Goal: Task Accomplishment & Management: Complete application form

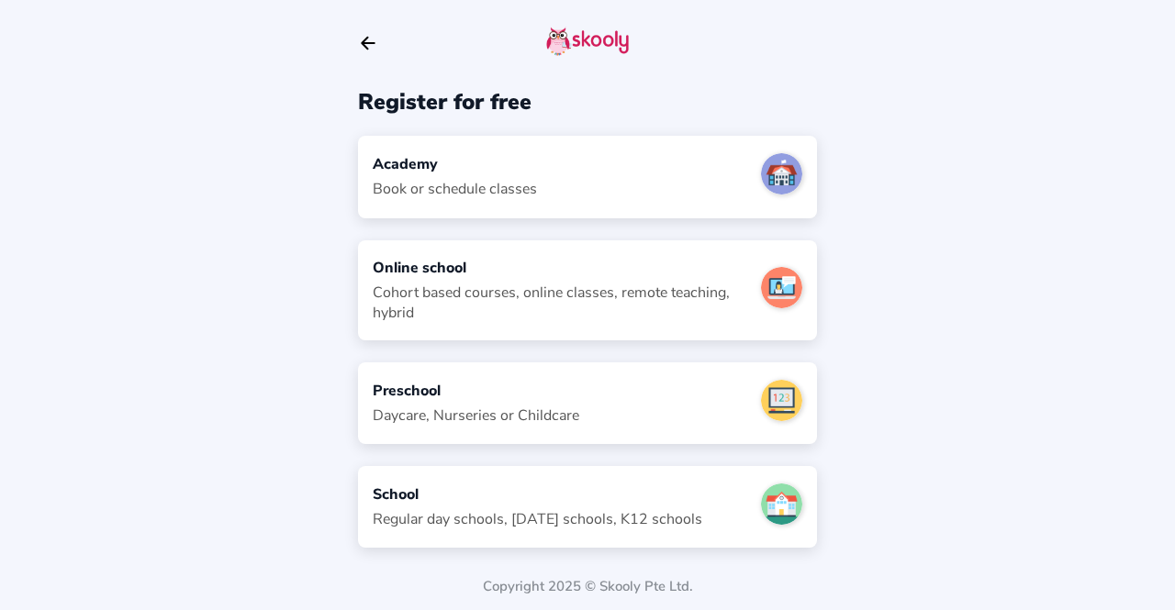
click at [496, 307] on div "Cohort based courses, online classes, remote teaching, hybrid" at bounding box center [560, 303] width 374 height 40
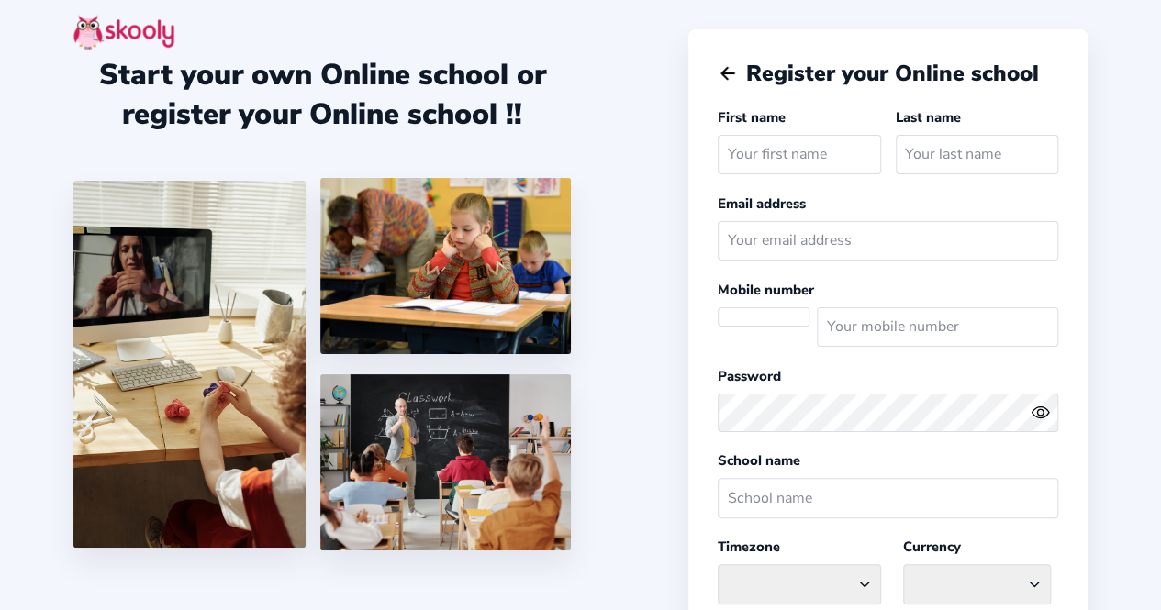
select select
select select "[GEOGRAPHIC_DATA]/[GEOGRAPHIC_DATA]"
select select "AED AED"
select select "AE"
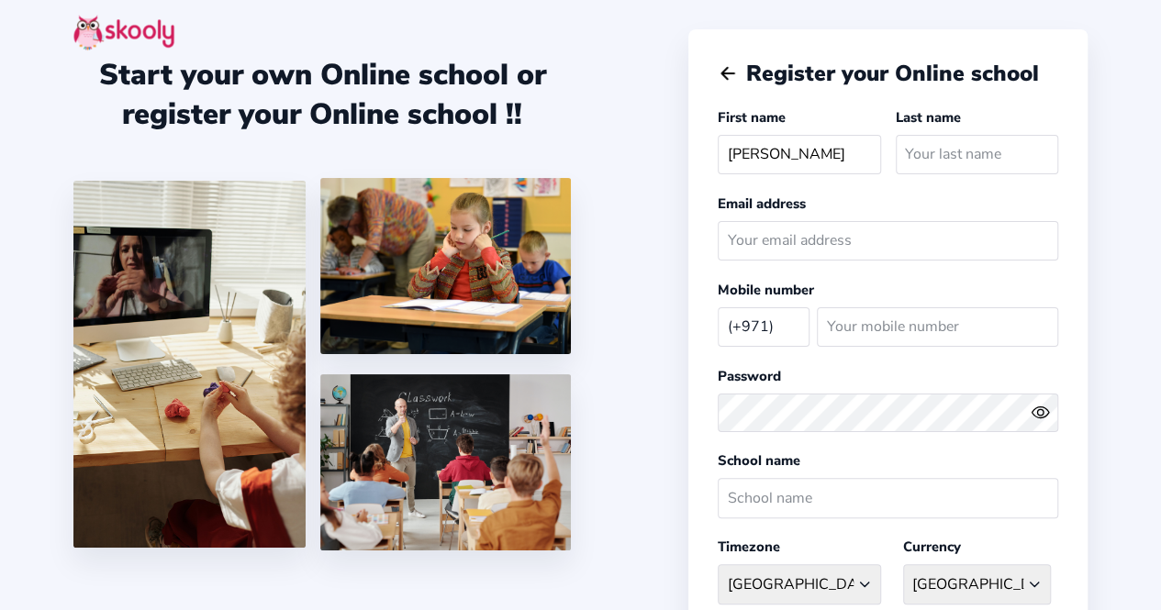
type input "Vaijayanthi"
type input "Gopal"
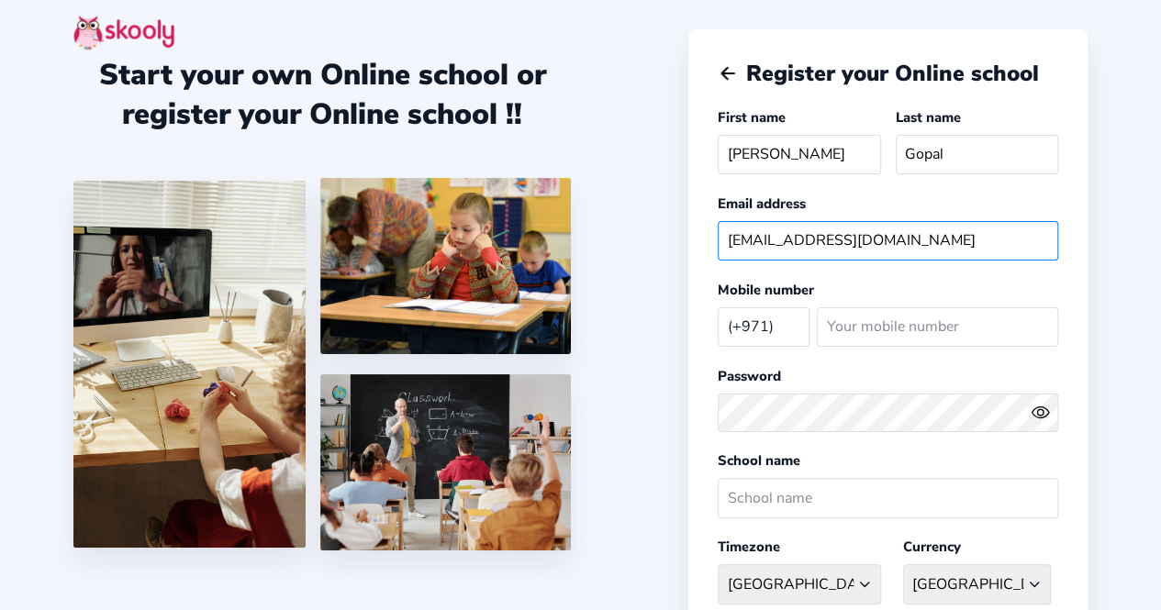
type input "vaijayanthigopal@gmail.com"
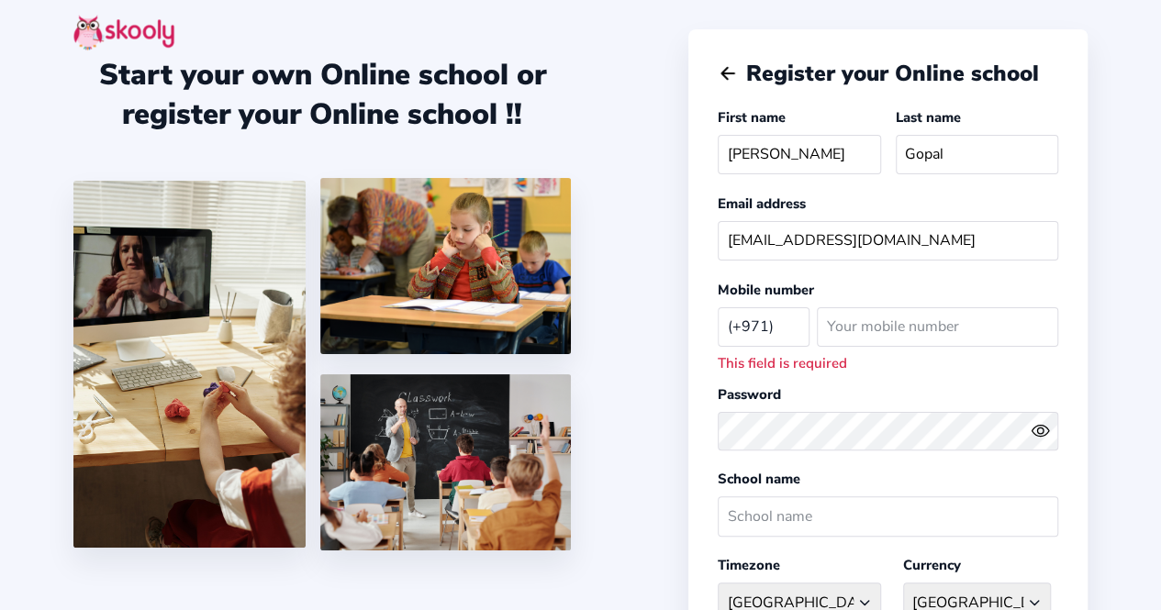
click at [766, 320] on select "Afghanistan (+93) Albania (+355) Algeria (+213) AmericanSamoa (+1684) Andorra (…" at bounding box center [764, 326] width 92 height 38
select select "IN"
click at [718, 307] on select "Afghanistan (+93) Albania (+355) Algeria (+213) AmericanSamoa (+1684) Andorra (…" at bounding box center [764, 326] width 92 height 38
select select "Asia/Kolkata"
select select "INR ₹"
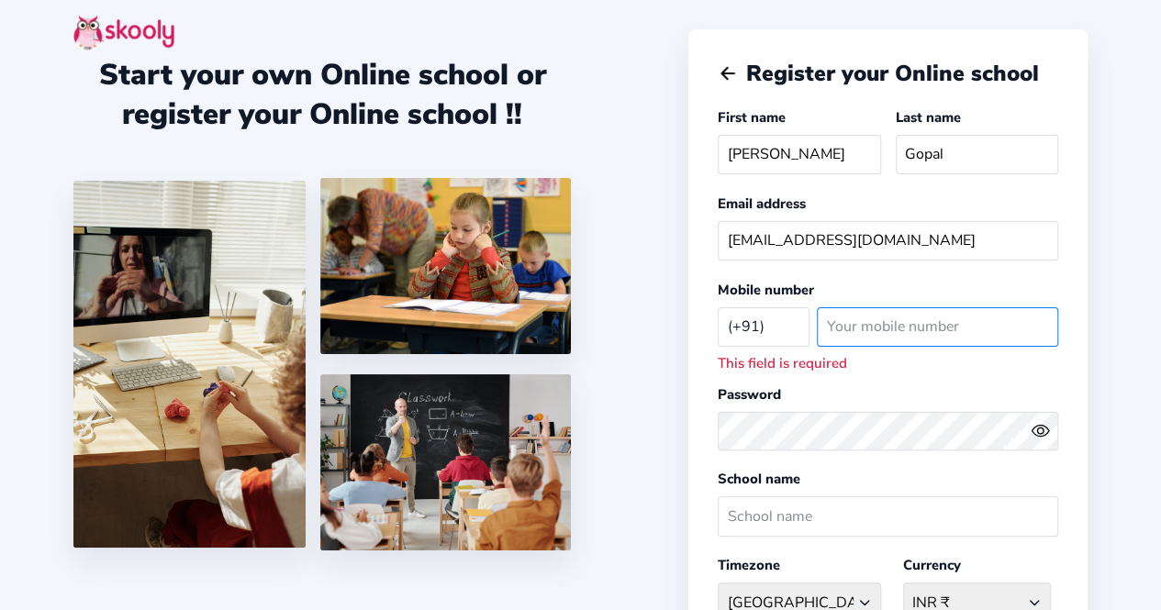
click at [879, 336] on input "number" at bounding box center [937, 326] width 241 height 39
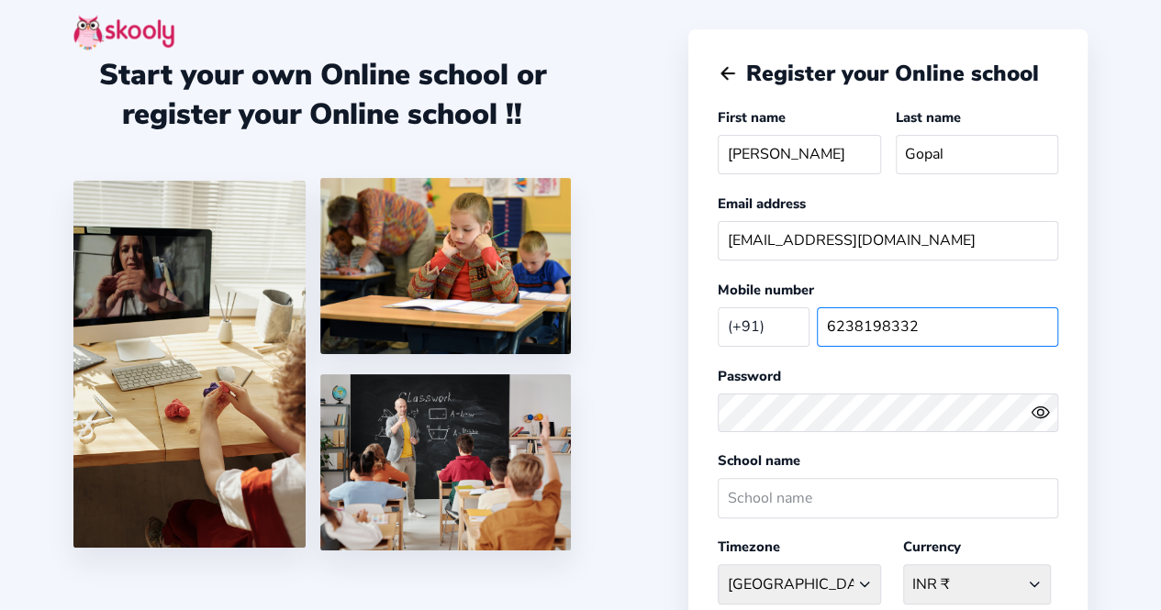
type input "6238198332"
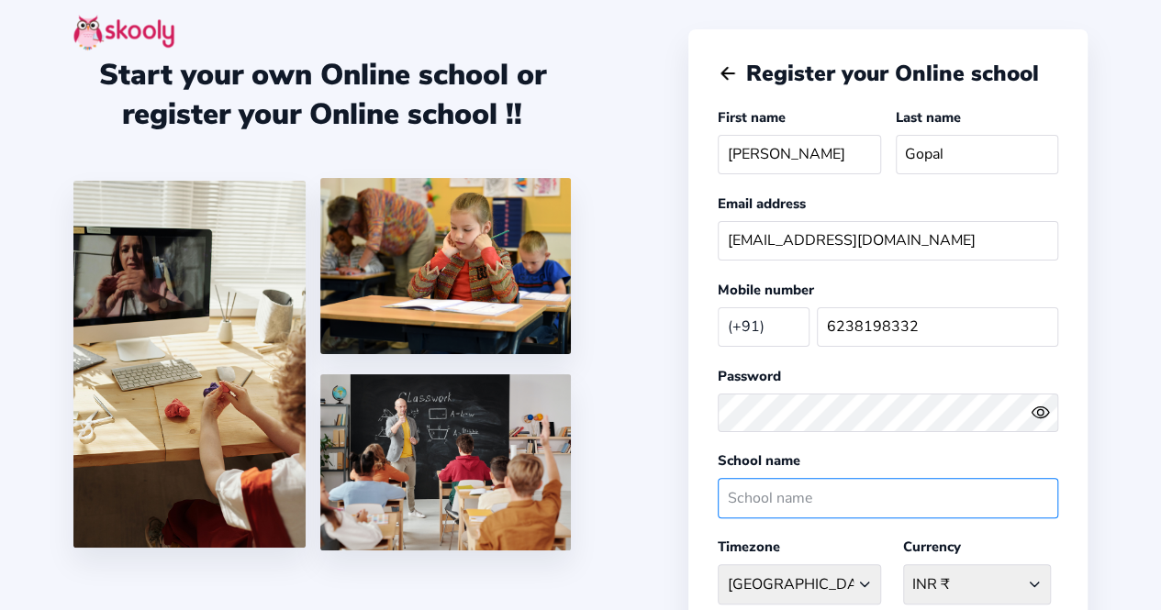
click at [758, 491] on input "text" at bounding box center [888, 497] width 340 height 39
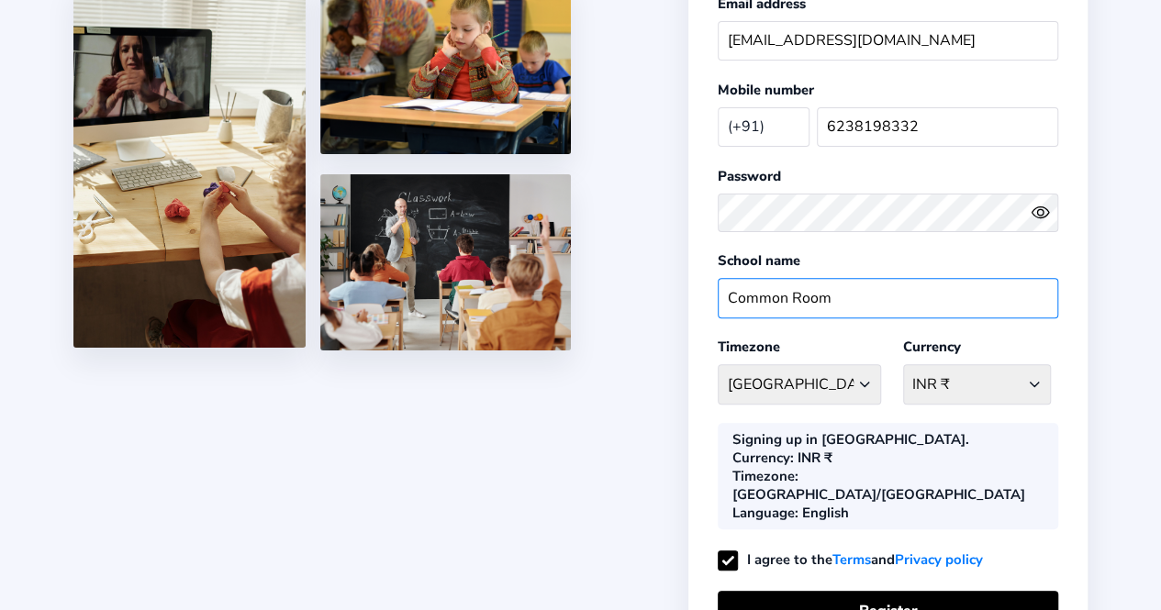
scroll to position [201, 0]
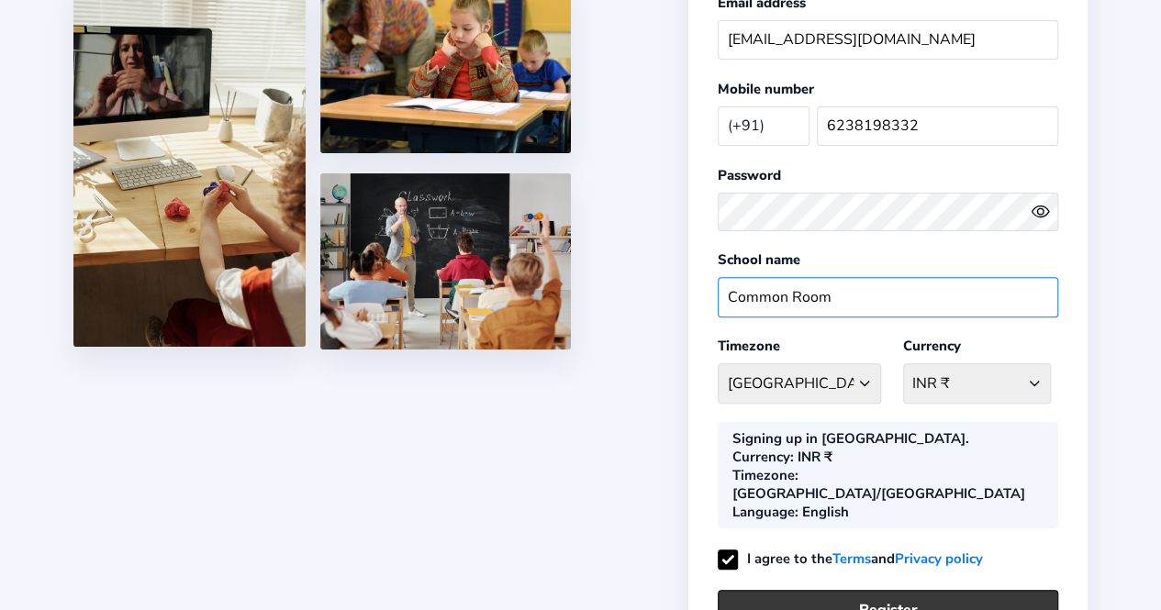
type input "Common Room"
click at [824, 590] on button "Register" at bounding box center [888, 609] width 340 height 39
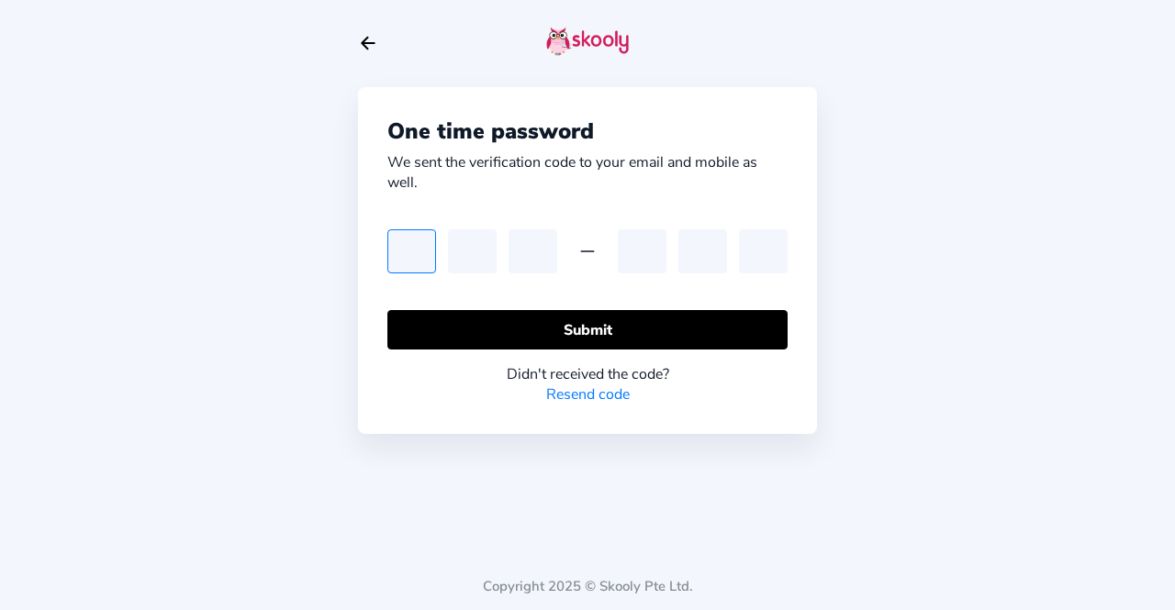
type input "2"
type input "9"
type input "1"
type input "3"
type input "1"
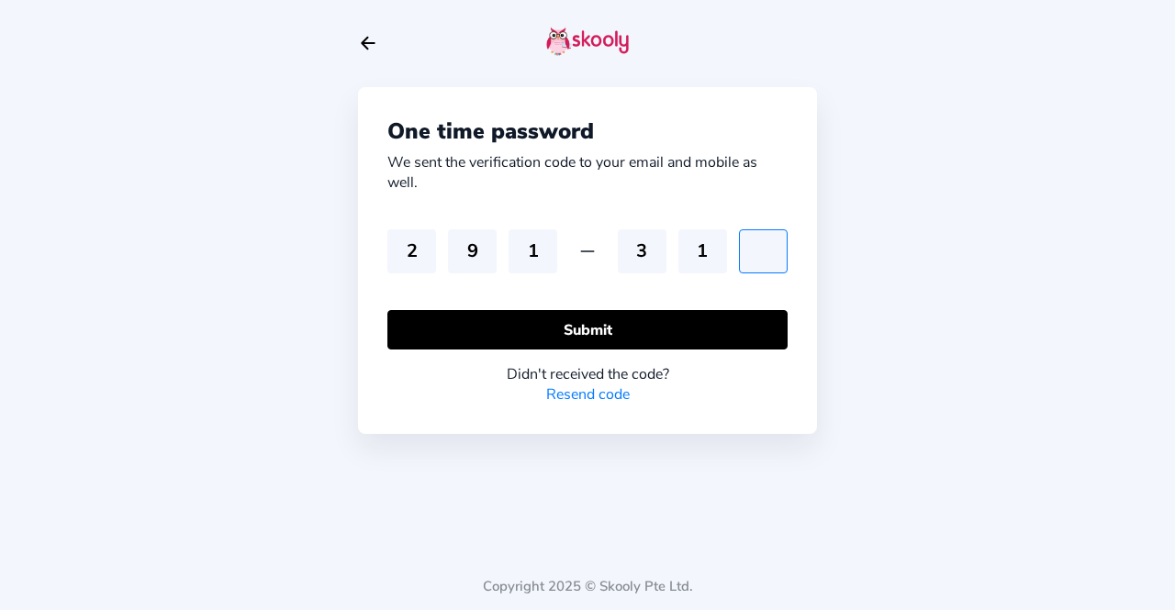
type input "9"
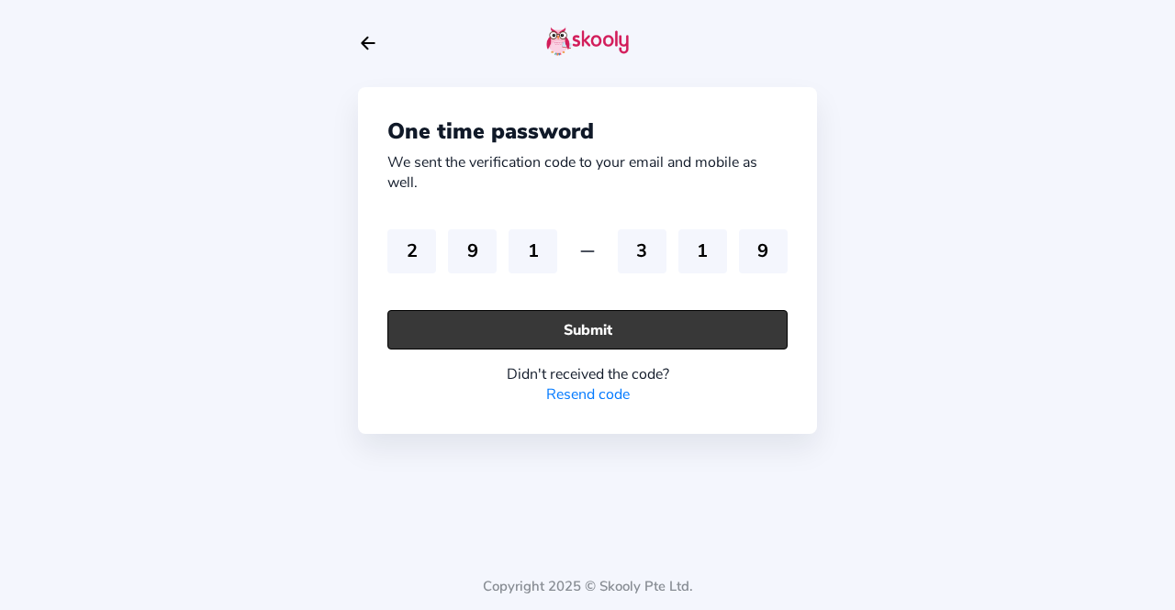
click at [701, 334] on button "Submit" at bounding box center [587, 329] width 400 height 39
